Goal: Information Seeking & Learning: Learn about a topic

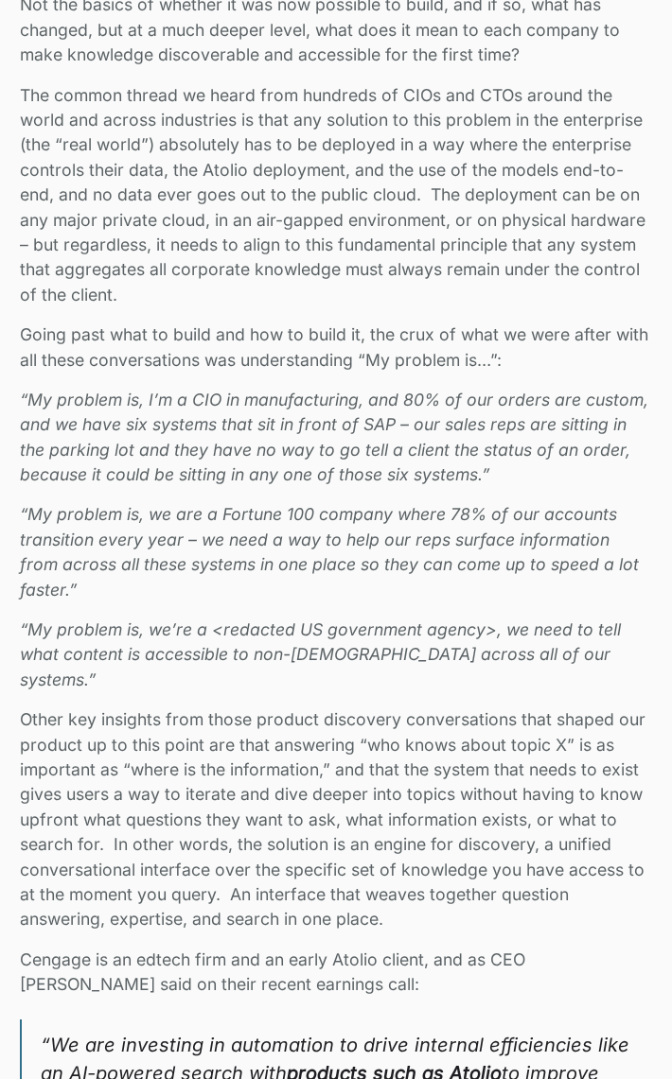
scroll to position [2943, 0]
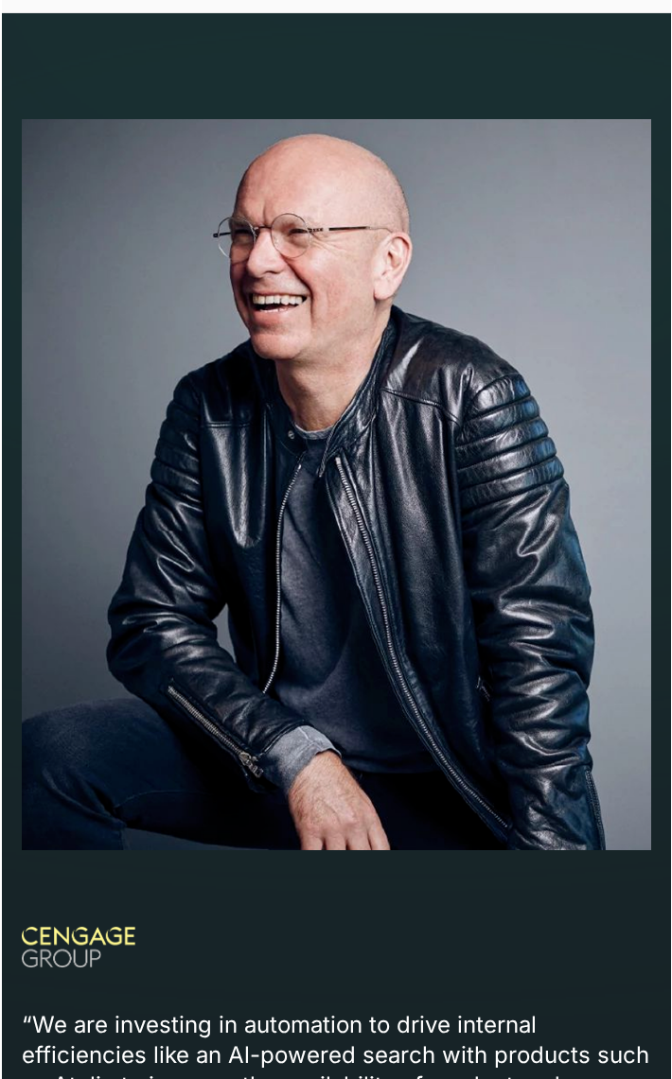
scroll to position [1911, 0]
